Goal: Check status: Check status

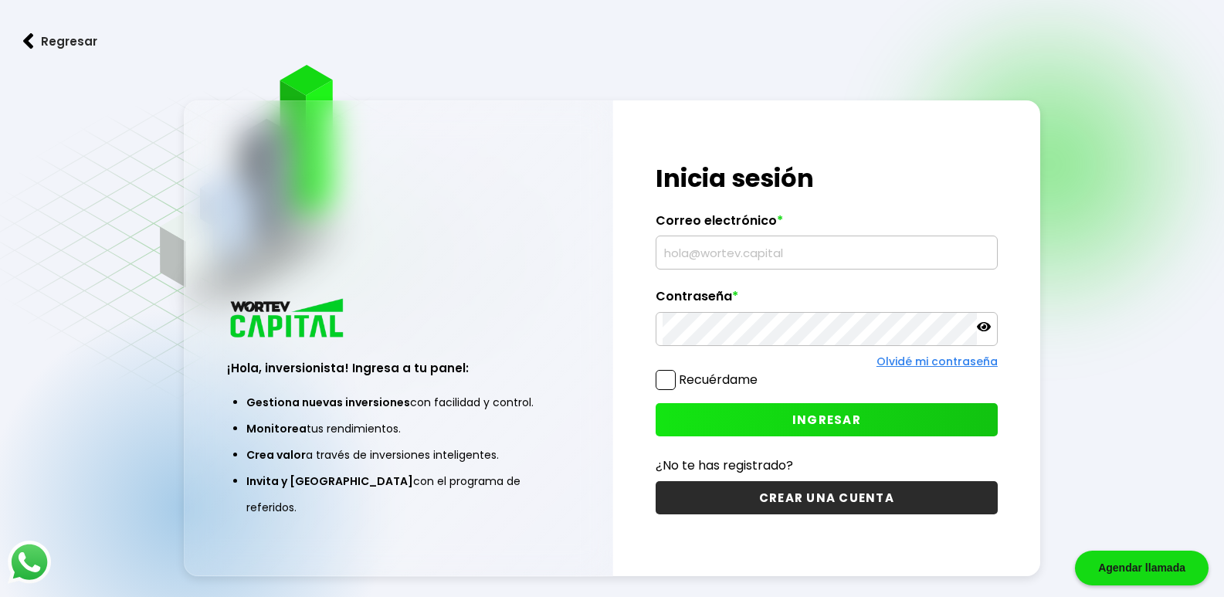
click at [749, 243] on input "text" at bounding box center [827, 252] width 328 height 32
click at [729, 253] on input "text" at bounding box center [827, 252] width 328 height 32
type input "[EMAIL_ADDRESS][DOMAIN_NAME]"
click at [875, 413] on button "INGRESAR" at bounding box center [827, 419] width 342 height 33
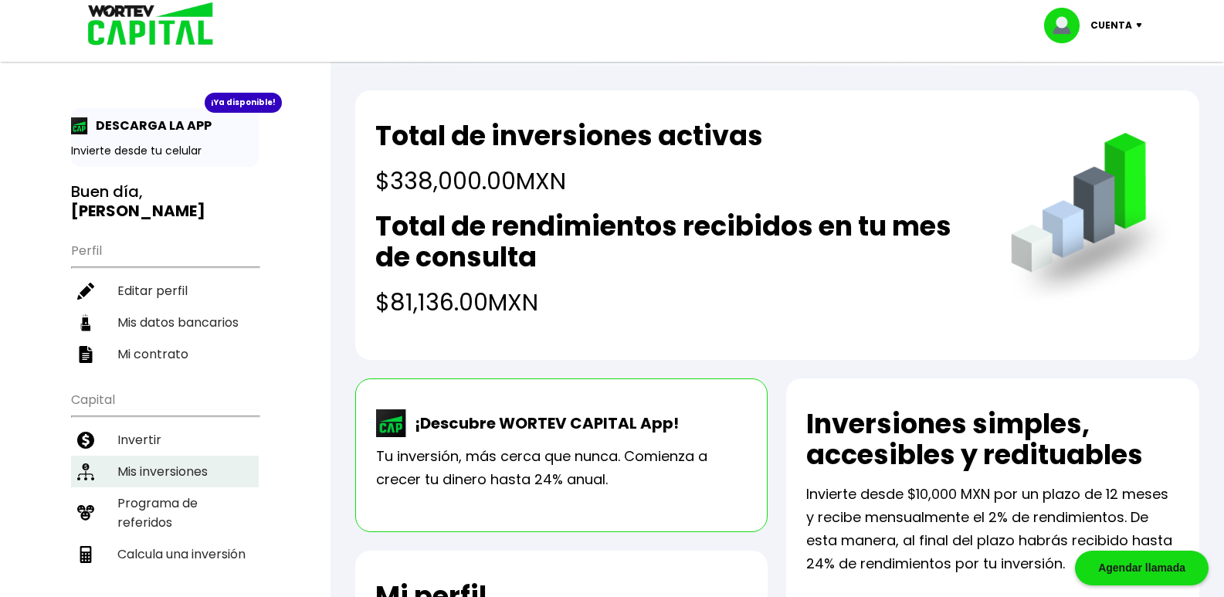
click at [172, 474] on li "Mis inversiones" at bounding box center [165, 472] width 188 height 32
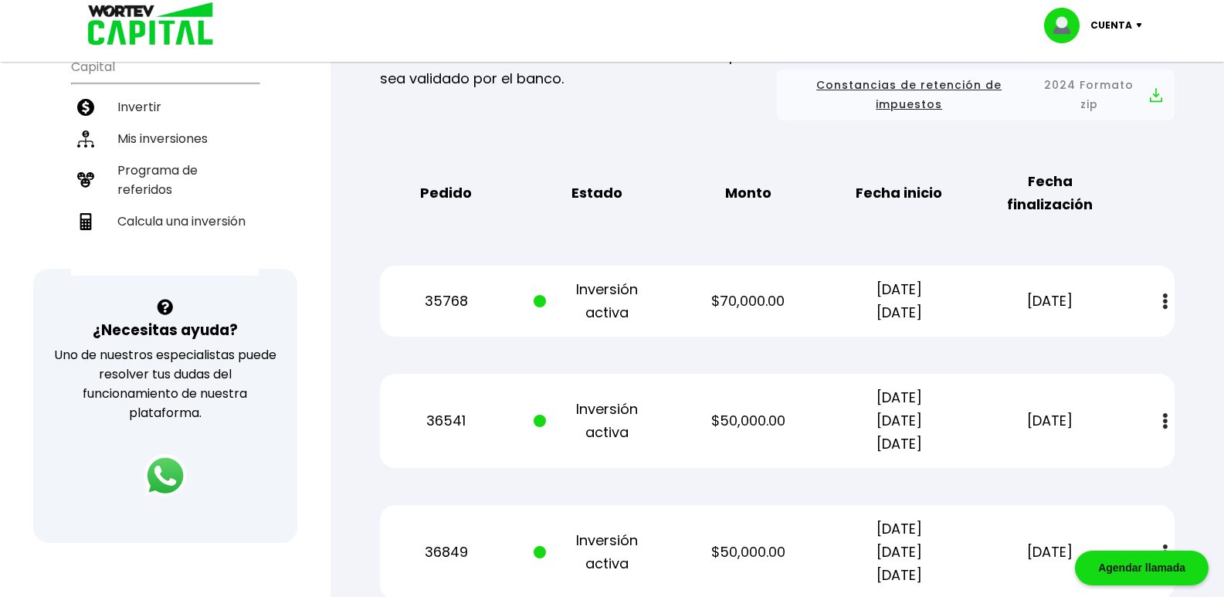
scroll to position [301, 0]
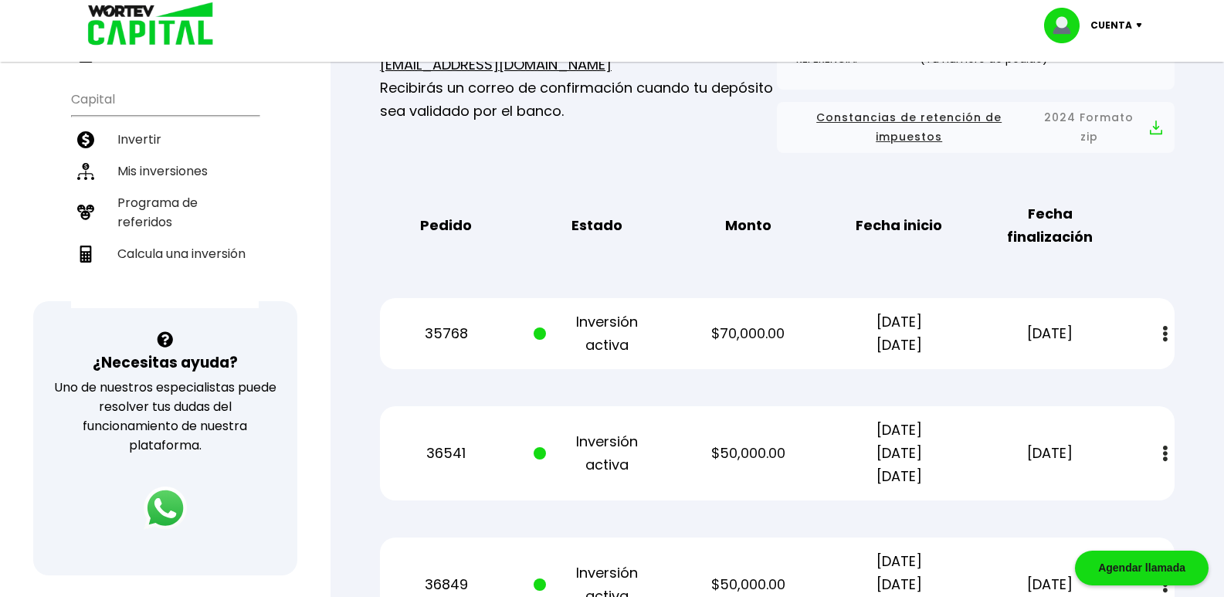
click at [1164, 332] on img at bounding box center [1165, 334] width 5 height 16
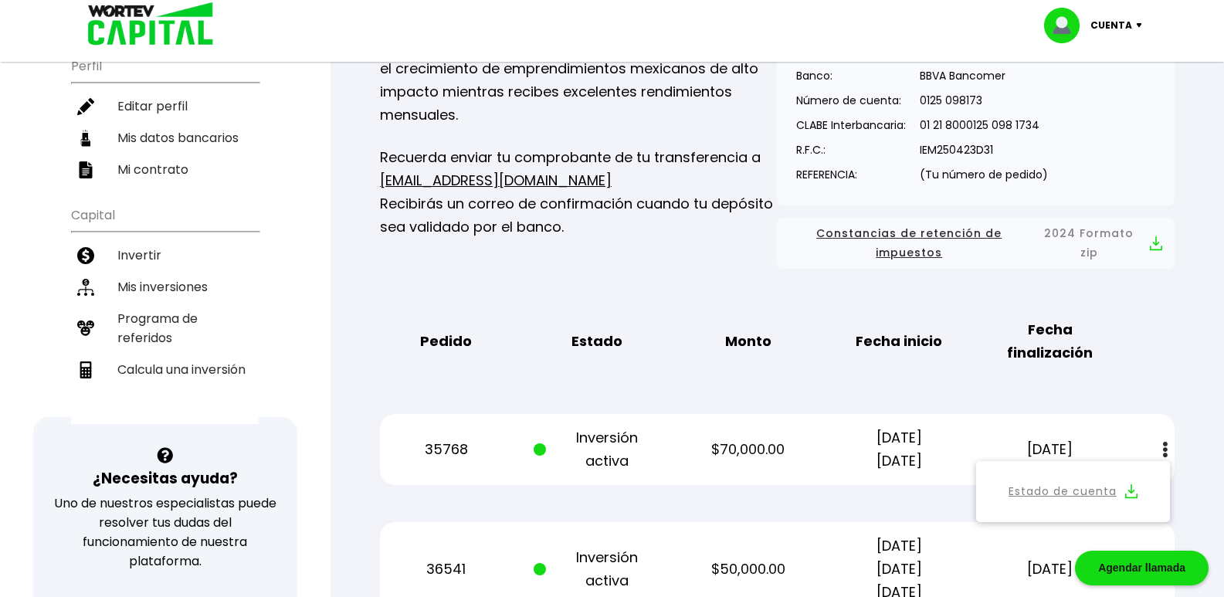
scroll to position [0, 0]
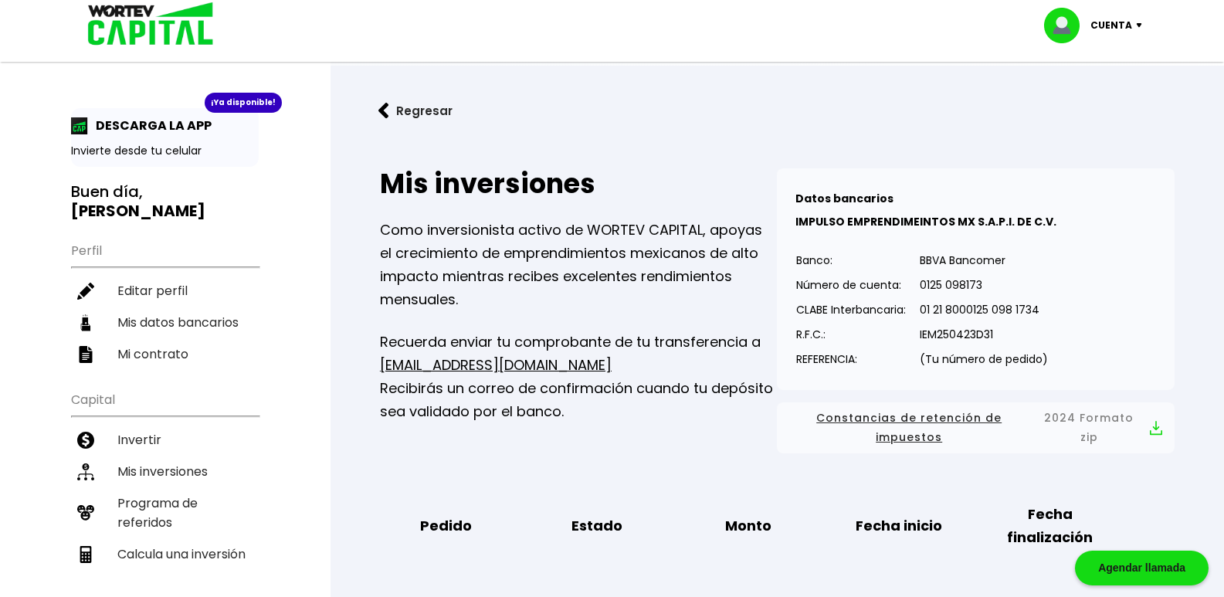
click at [431, 110] on button "Regresar" at bounding box center [415, 110] width 121 height 41
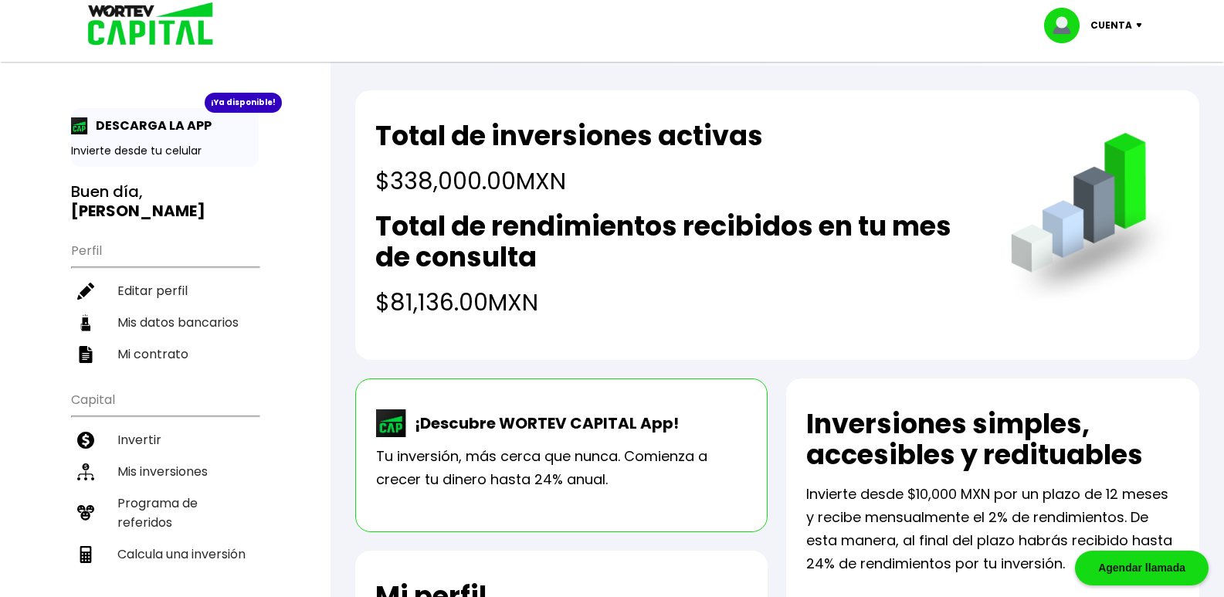
click at [1141, 27] on img at bounding box center [1143, 25] width 21 height 5
click at [1106, 100] on li "Cerrar sesión" at bounding box center [1096, 103] width 124 height 32
